Goal: Information Seeking & Learning: Compare options

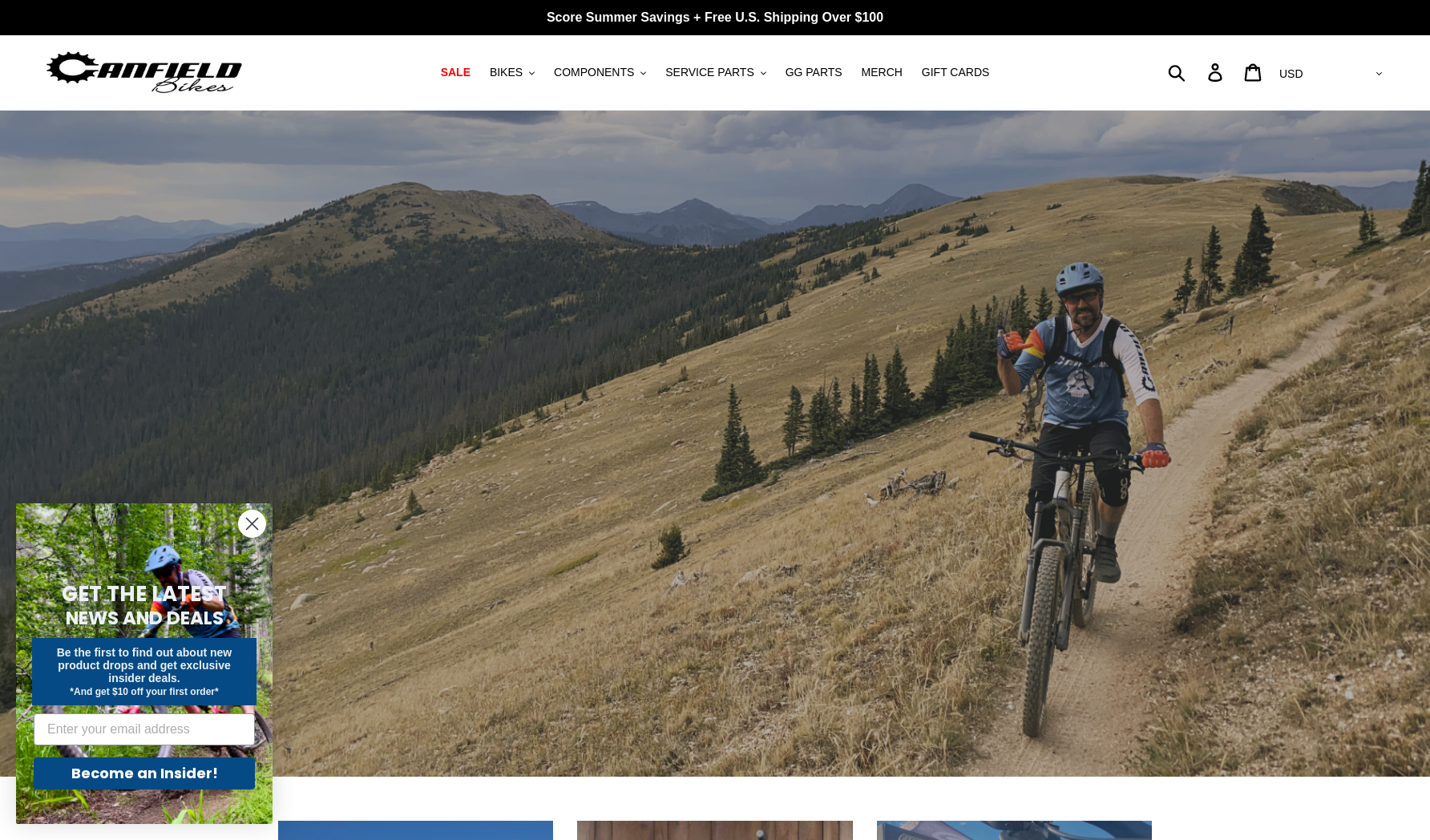
click at [257, 531] on circle "Close dialog" at bounding box center [252, 523] width 27 height 27
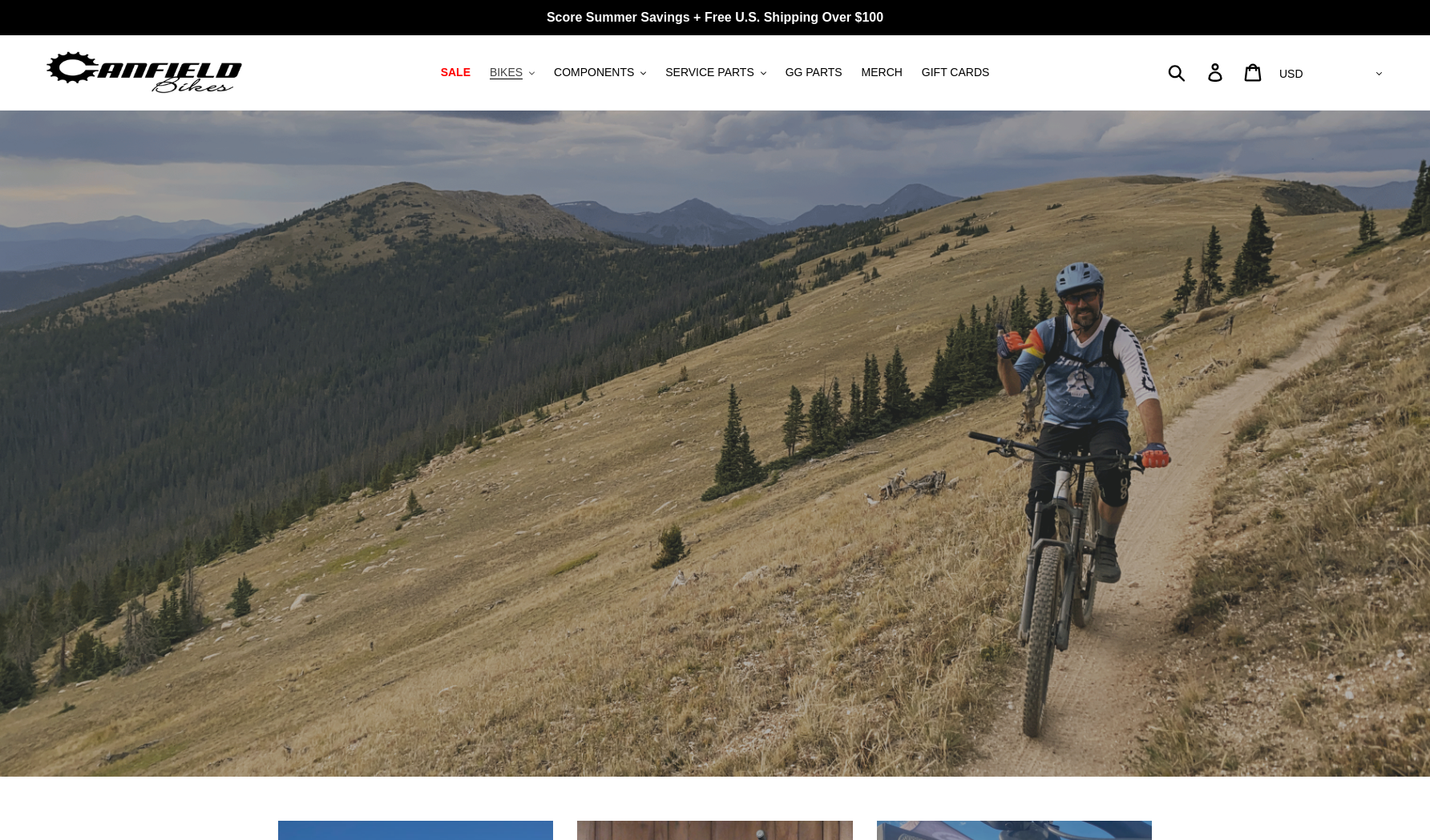
click at [543, 76] on button "BIKES .cls-1{fill:#231f20}" at bounding box center [512, 73] width 61 height 22
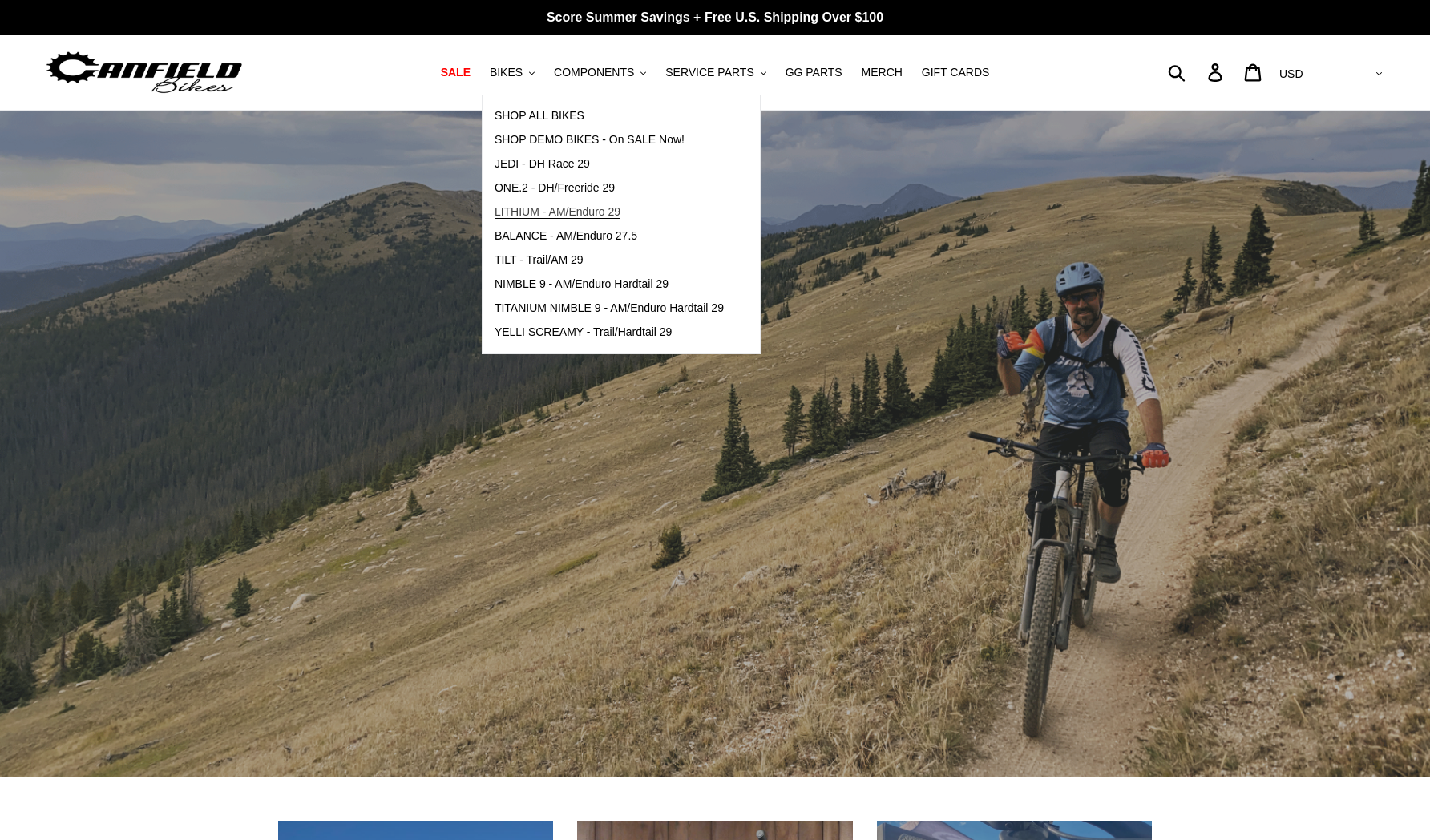
click at [527, 212] on span "LITHIUM - AM/Enduro 29" at bounding box center [557, 211] width 126 height 14
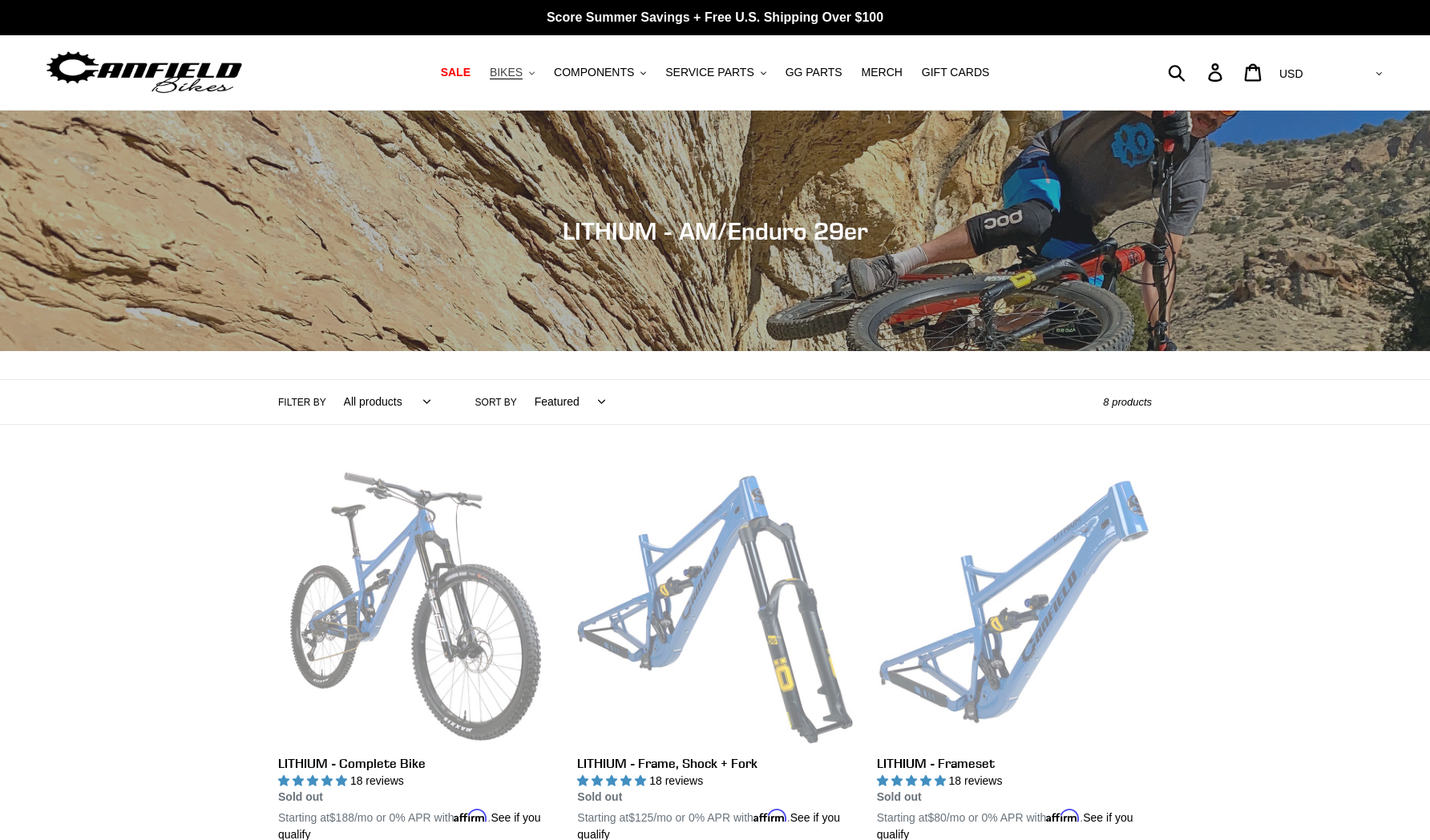
click at [532, 71] on button "BIKES .cls-1{fill:#231f20}" at bounding box center [512, 73] width 61 height 22
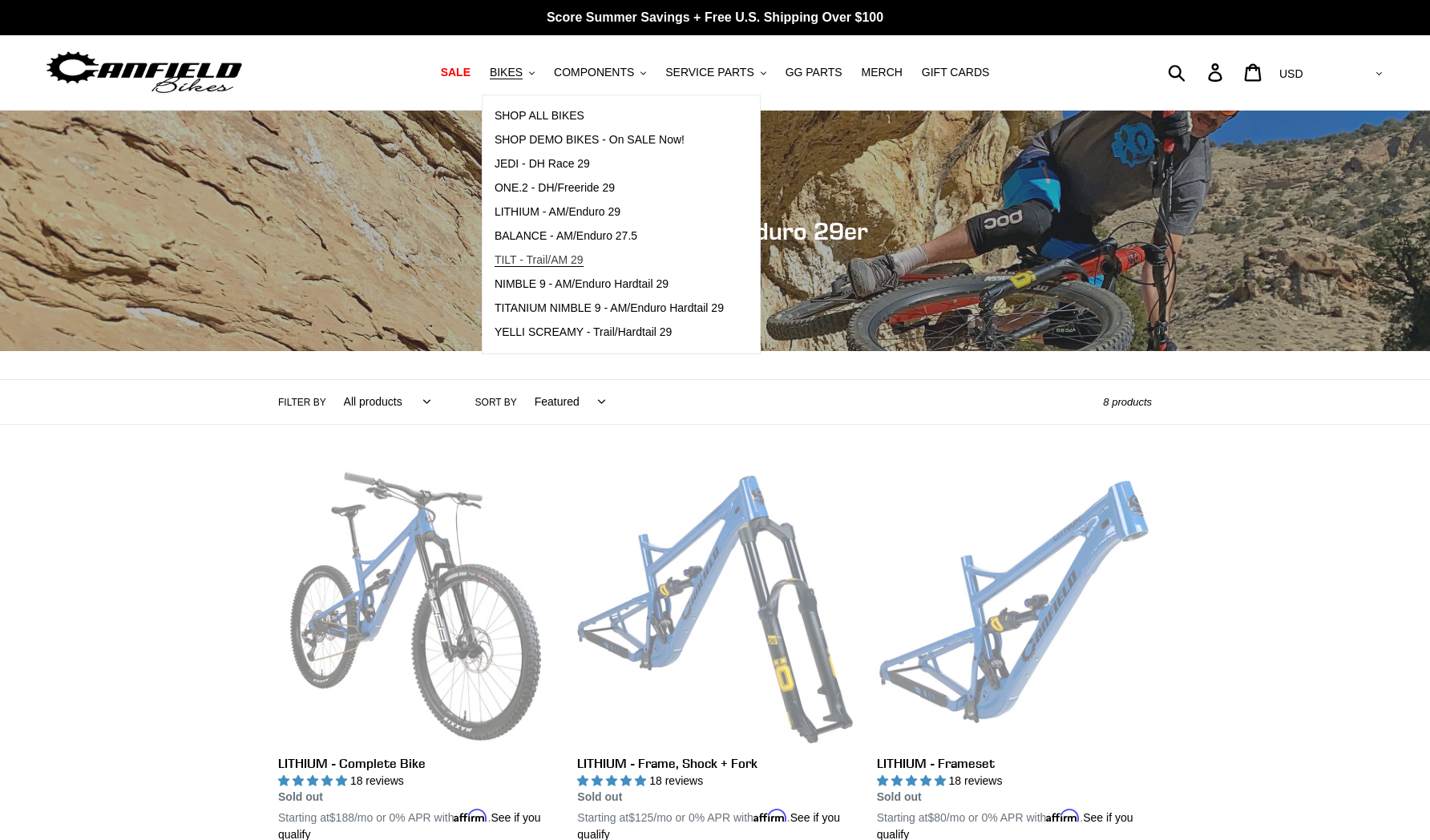
click at [530, 254] on span "TILT - Trail/AM 29" at bounding box center [539, 260] width 89 height 14
